Goal: Use online tool/utility: Utilize a website feature to perform a specific function

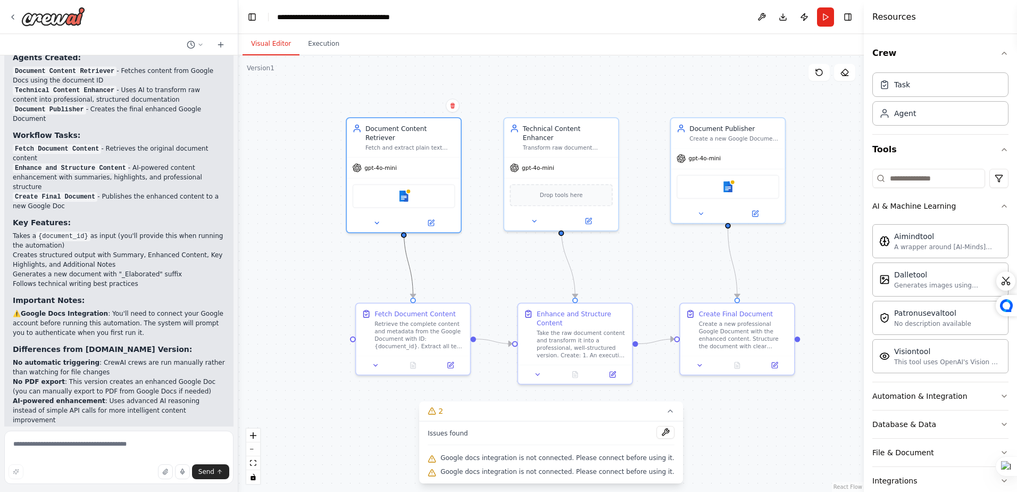
click at [412, 284] on icon "Edge from a0482d25-355e-492a-9939-91559bdf149c to b1f4883c-7ef3-4a58-a8e8-25b3b…" at bounding box center [408, 262] width 9 height 69
drag, startPoint x: 412, startPoint y: 293, endPoint x: 354, endPoint y: 347, distance: 79.1
click at [354, 347] on div ".deletable-edge-delete-btn { width: 20px; height: 20px; border: 0px solid #ffff…" at bounding box center [551, 273] width 626 height 436
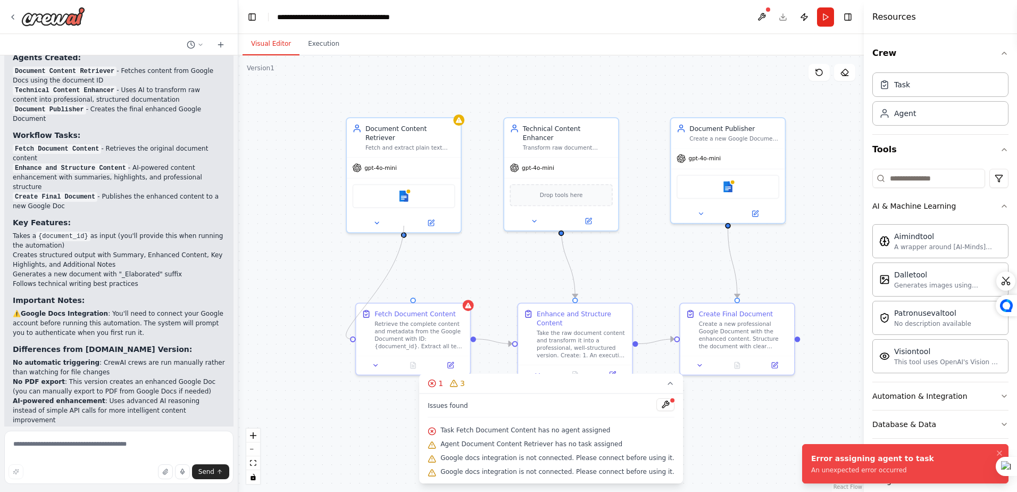
drag, startPoint x: 412, startPoint y: 296, endPoint x: 345, endPoint y: 341, distance: 80.9
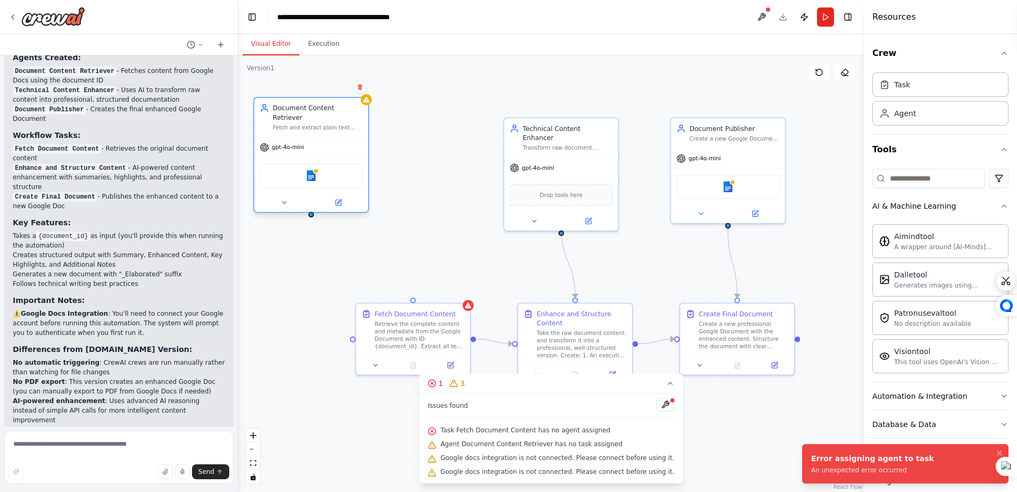
drag, startPoint x: 388, startPoint y: 188, endPoint x: 296, endPoint y: 170, distance: 94.4
click at [296, 170] on div "Google docs" at bounding box center [311, 175] width 103 height 24
click at [310, 208] on div ".deletable-edge-delete-btn { width: 20px; height: 20px; border: 0px solid #ffff…" at bounding box center [551, 273] width 626 height 436
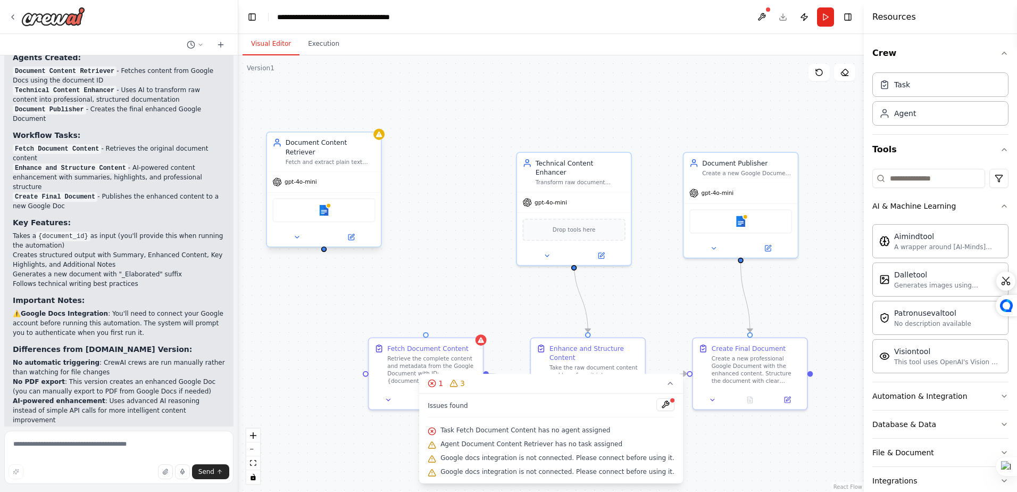
drag, startPoint x: 312, startPoint y: 208, endPoint x: 325, endPoint y: 243, distance: 36.9
click at [325, 243] on div ".deletable-edge-delete-btn { width: 20px; height: 20px; border: 0px solid #ffff…" at bounding box center [551, 273] width 626 height 436
drag, startPoint x: 323, startPoint y: 242, endPoint x: 366, endPoint y: 377, distance: 142.0
click at [366, 377] on div ".deletable-edge-delete-btn { width: 20px; height: 20px; border: 0px solid #ffff…" at bounding box center [551, 273] width 626 height 436
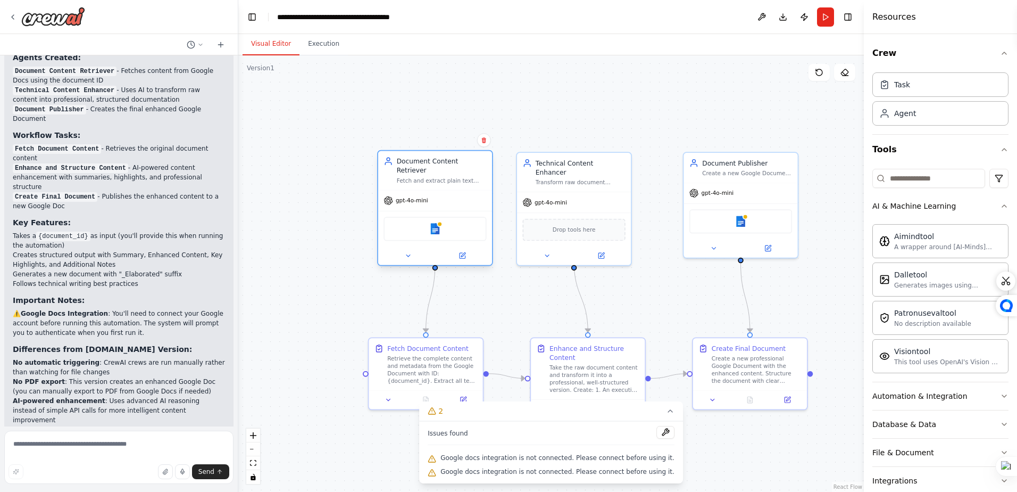
drag, startPoint x: 346, startPoint y: 172, endPoint x: 454, endPoint y: 187, distance: 108.5
click at [454, 190] on div "gpt-4o-mini" at bounding box center [435, 200] width 114 height 20
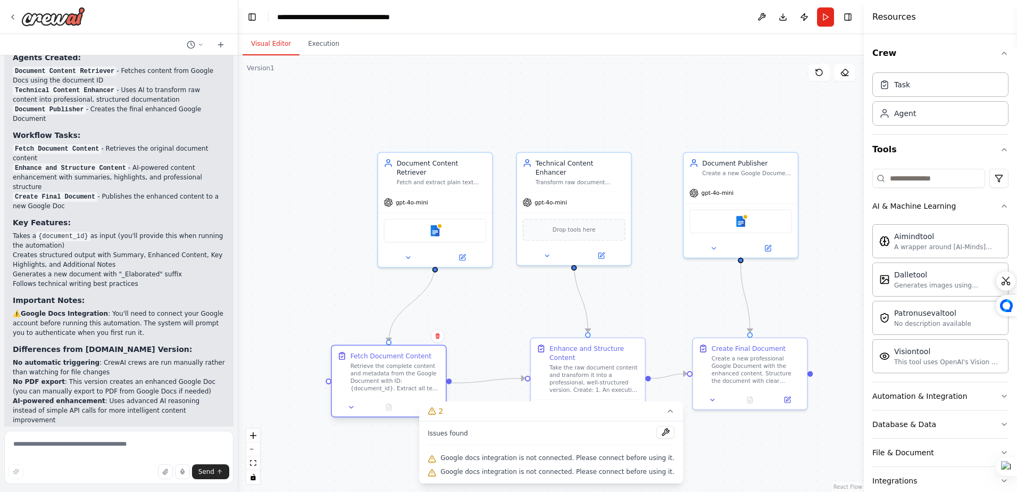
drag, startPoint x: 461, startPoint y: 365, endPoint x: 423, endPoint y: 372, distance: 38.4
click at [423, 372] on div "Retrieve the complete content and metadata from the Google Document with ID: {d…" at bounding box center [396, 377] width 90 height 30
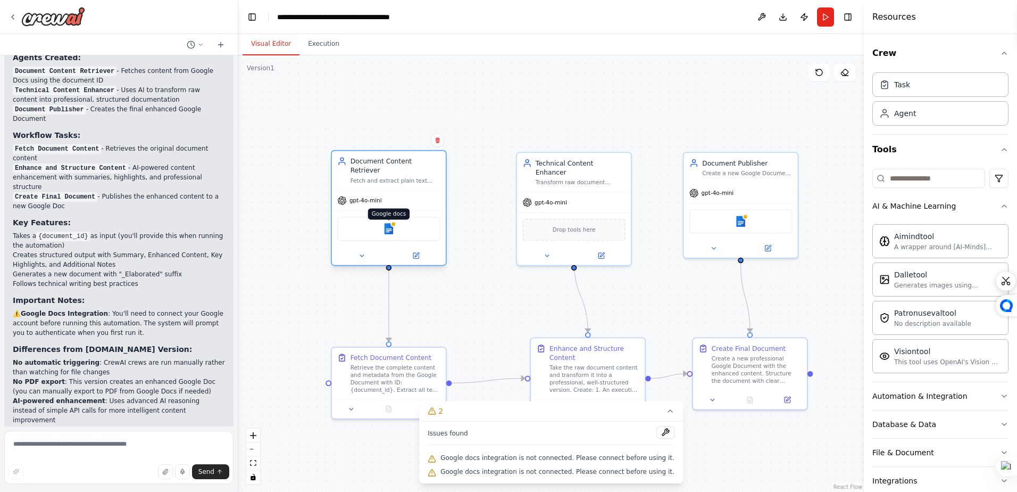
drag, startPoint x: 419, startPoint y: 222, endPoint x: 386, endPoint y: 224, distance: 33.1
click at [386, 224] on img at bounding box center [388, 228] width 11 height 11
drag, startPoint x: 566, startPoint y: 376, endPoint x: 553, endPoint y: 381, distance: 13.3
click at [553, 381] on div "Take the raw document content and transform it into a professional, well-struct…" at bounding box center [581, 386] width 90 height 30
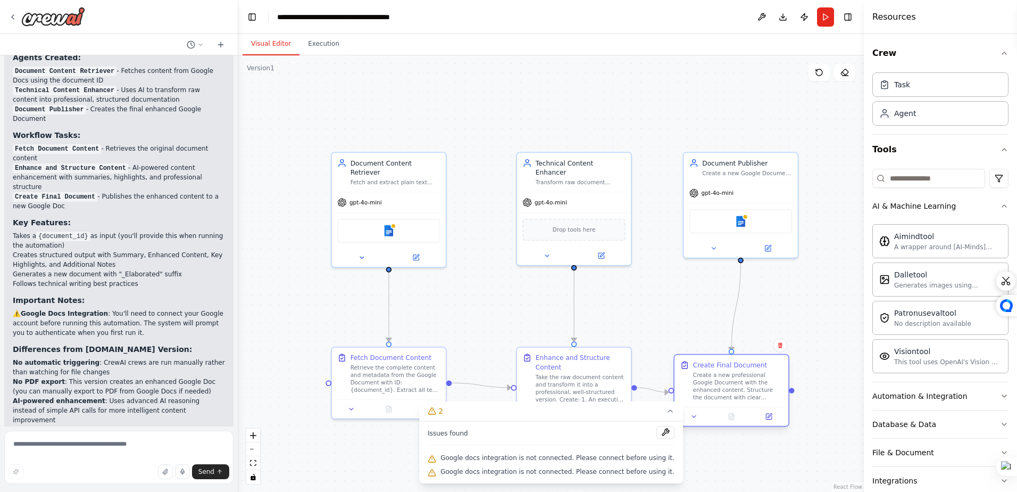
drag, startPoint x: 753, startPoint y: 373, endPoint x: 741, endPoint y: 399, distance: 28.8
click at [741, 399] on div "Create a new professional Google Document with the enhanced content. Structure …" at bounding box center [738, 386] width 90 height 30
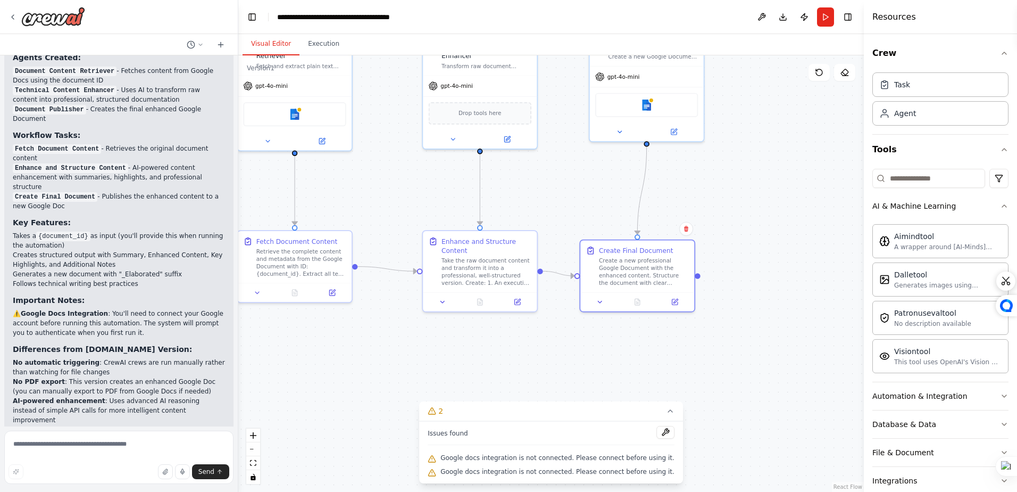
drag, startPoint x: 269, startPoint y: 226, endPoint x: 514, endPoint y: 207, distance: 245.9
click at [514, 207] on div ".deletable-edge-delete-btn { width: 20px; height: 20px; border: 0px solid #ffff…" at bounding box center [551, 273] width 626 height 436
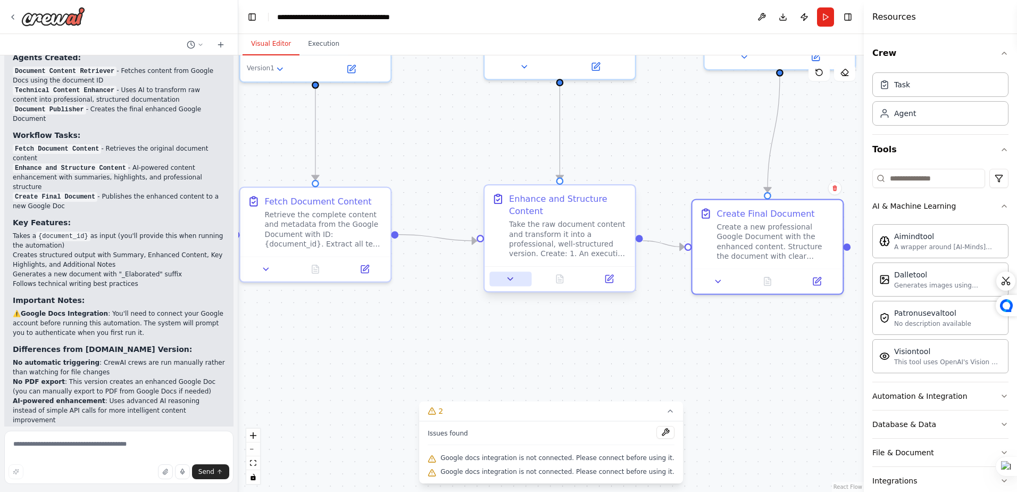
click at [512, 281] on icon at bounding box center [511, 279] width 10 height 10
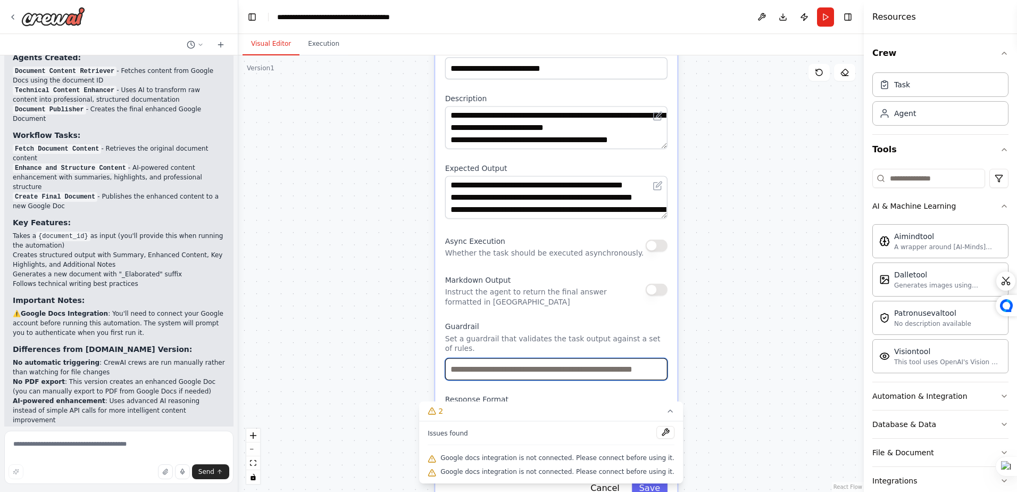
drag, startPoint x: 453, startPoint y: 351, endPoint x: 408, endPoint y: 151, distance: 205.2
click at [408, 151] on div ".deletable-edge-delete-btn { width: 20px; height: 20px; border: 0px solid #ffff…" at bounding box center [551, 273] width 626 height 436
